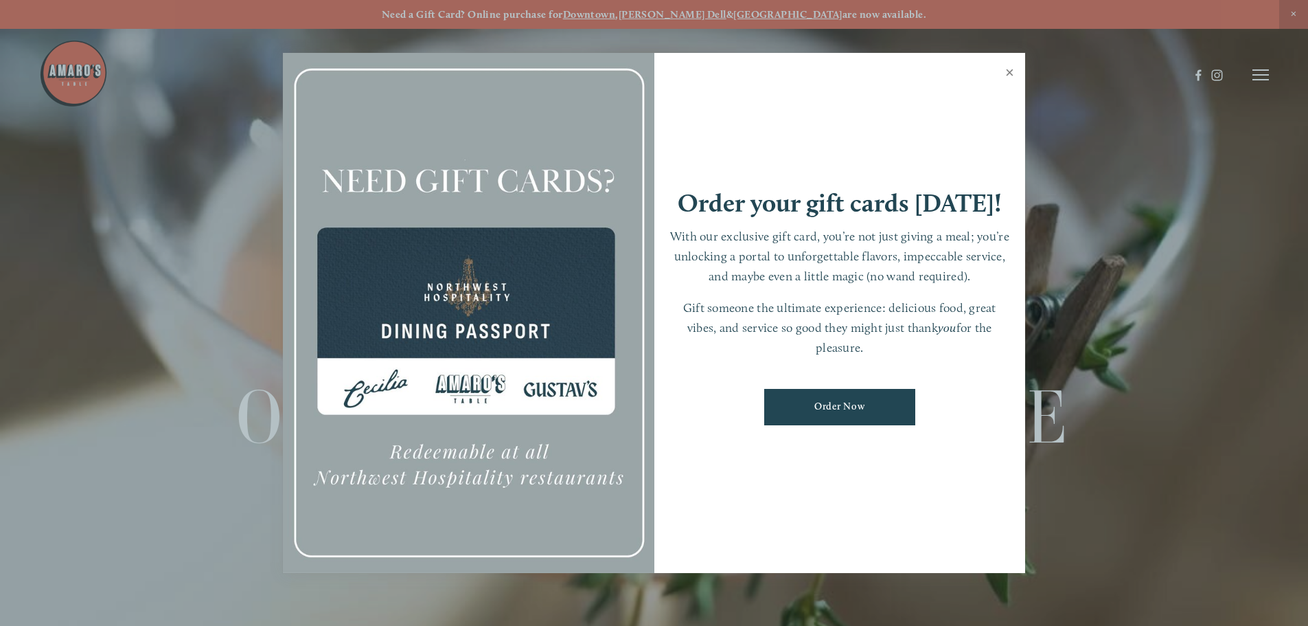
click at [1005, 72] on link "Close" at bounding box center [1010, 74] width 27 height 38
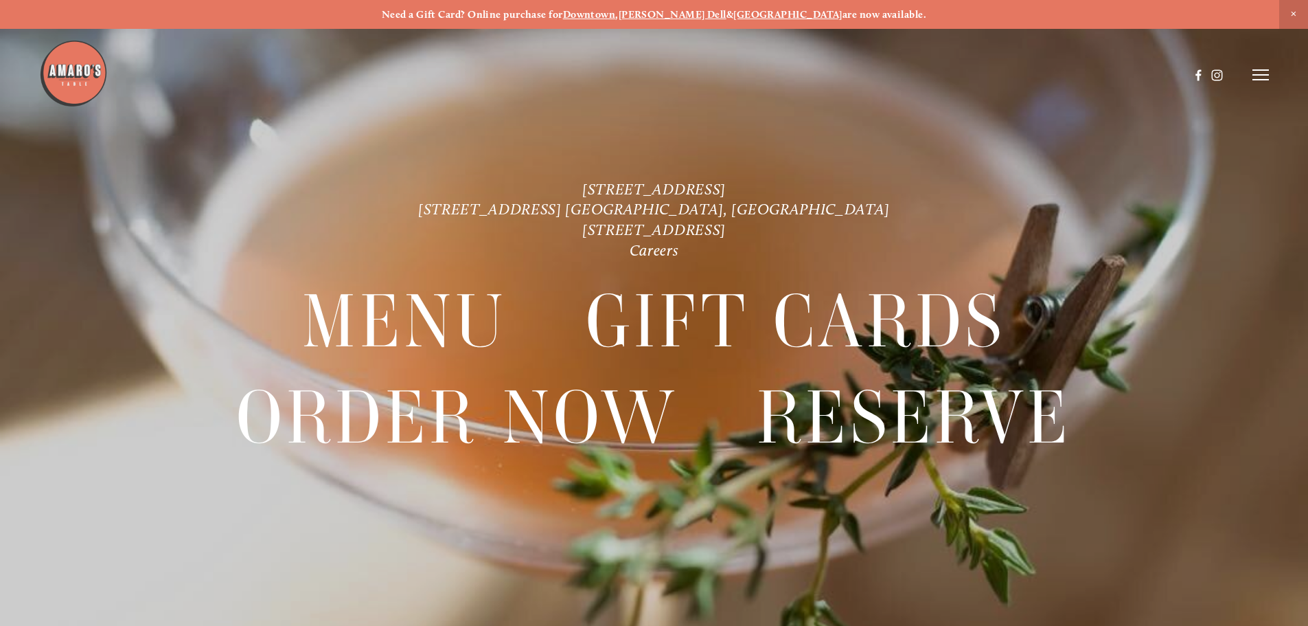
click at [1269, 67] on header "Menu Order Now Visit Gallery 0" at bounding box center [654, 75] width 1230 height 150
click at [1266, 84] on header "Menu Order Now Visit Gallery 0" at bounding box center [654, 75] width 1230 height 150
click at [1265, 84] on header "Menu Order Now Visit Gallery 0" at bounding box center [654, 75] width 1230 height 150
click at [1265, 81] on icon at bounding box center [1261, 75] width 16 height 12
click at [1021, 76] on span "Order Now" at bounding box center [1025, 74] width 56 height 13
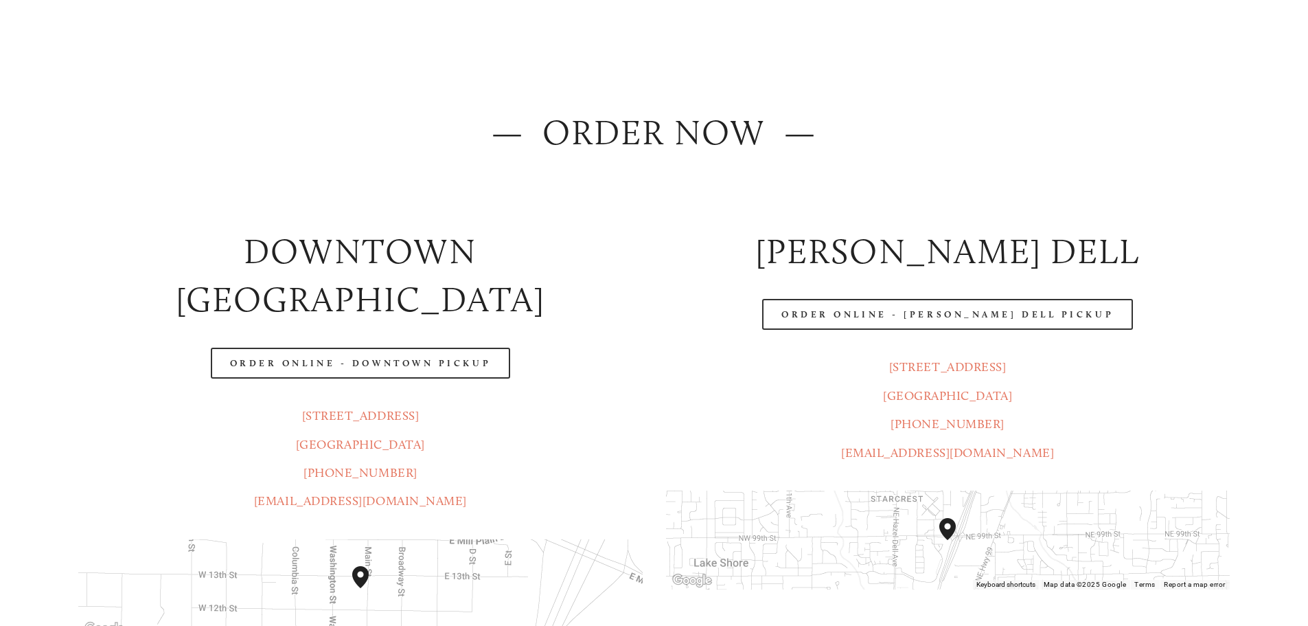
scroll to position [137, 0]
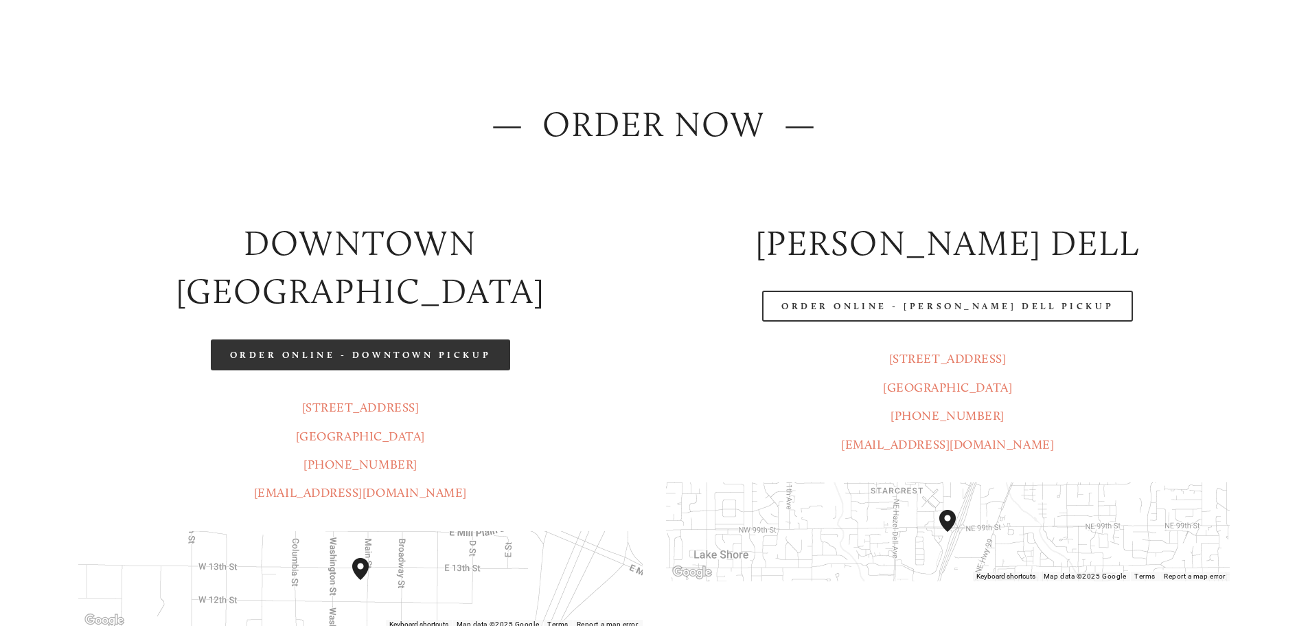
click at [484, 339] on link "Order Online - Downtown pickup" at bounding box center [361, 354] width 300 height 31
